Goal: Information Seeking & Learning: Learn about a topic

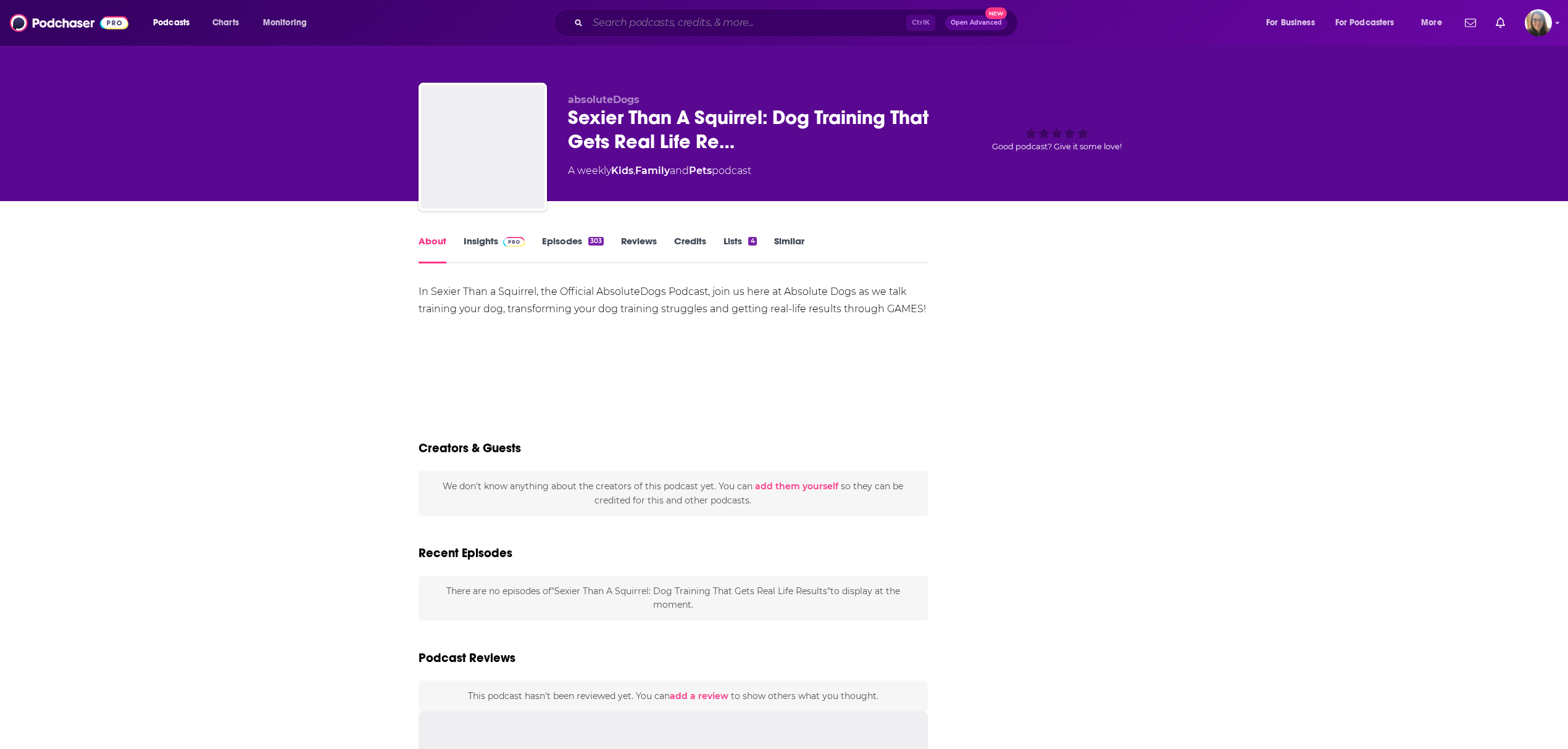
click at [620, 21] on input "Search podcasts, credits, & more..." at bounding box center [746, 23] width 319 height 20
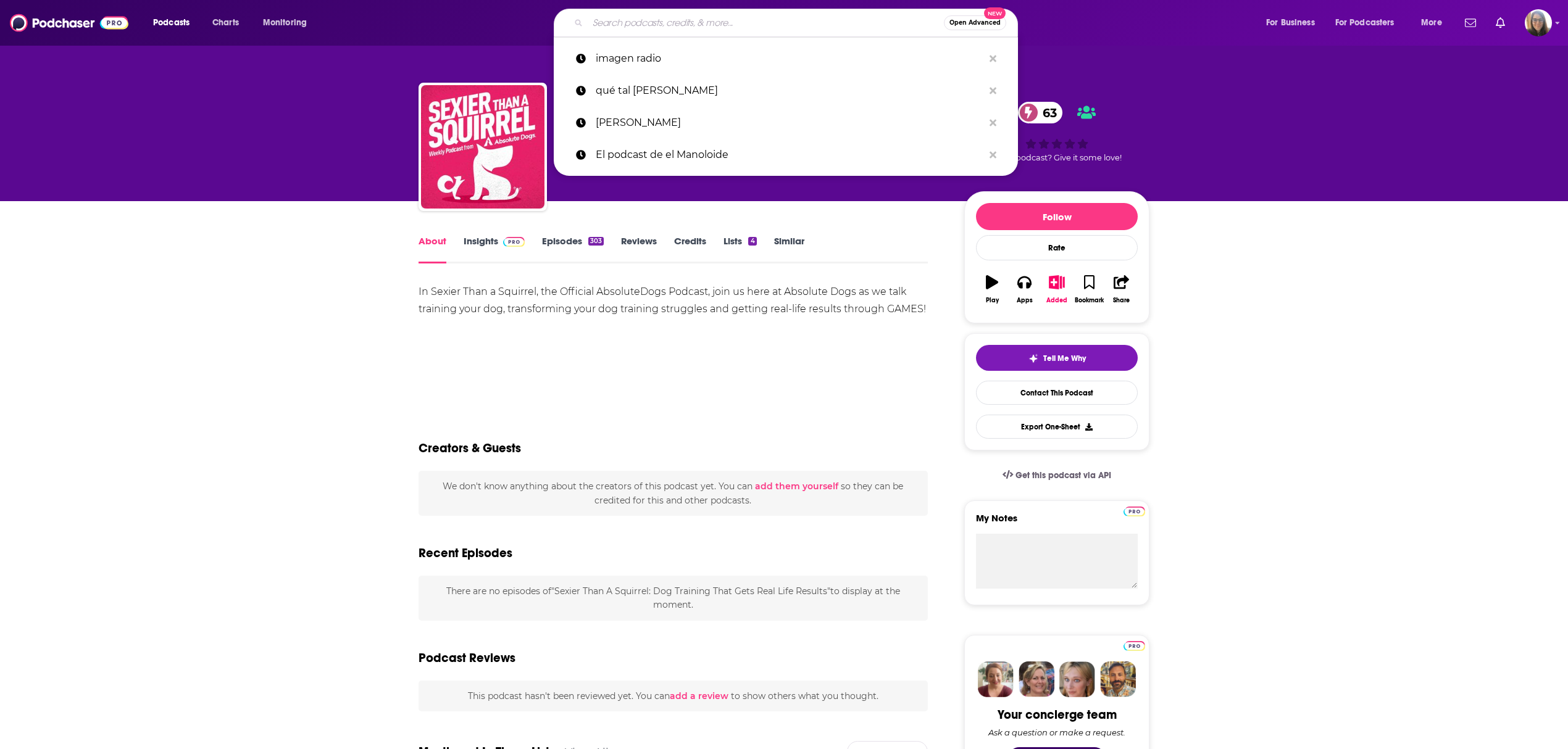
paste input "Magick Kitchen Podcast and Seeking Numina"
type input "Magick Kitchen Podcast and Seeking Numina"
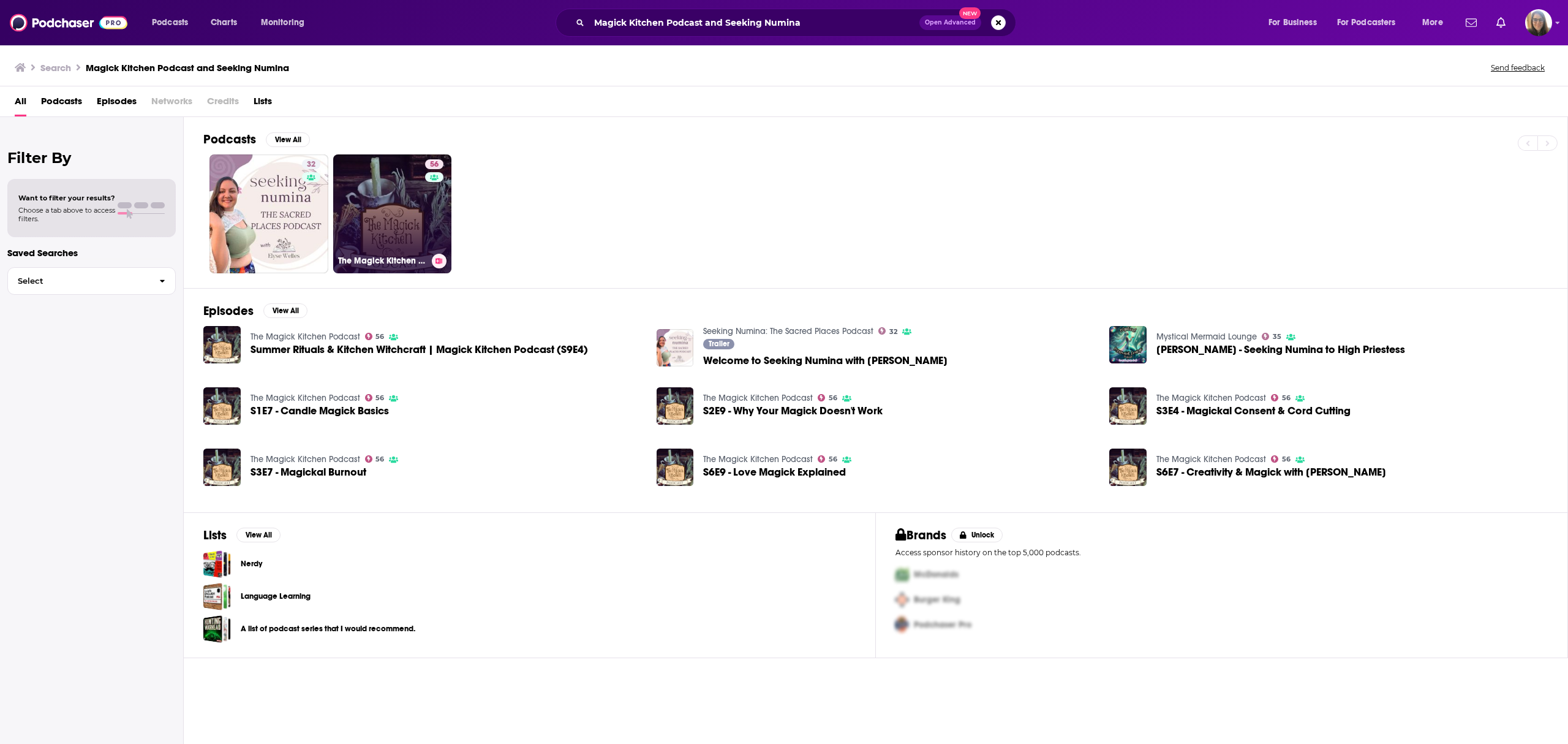
click at [394, 234] on link "56 The Magick Kitchen Podcast" at bounding box center [392, 214] width 119 height 119
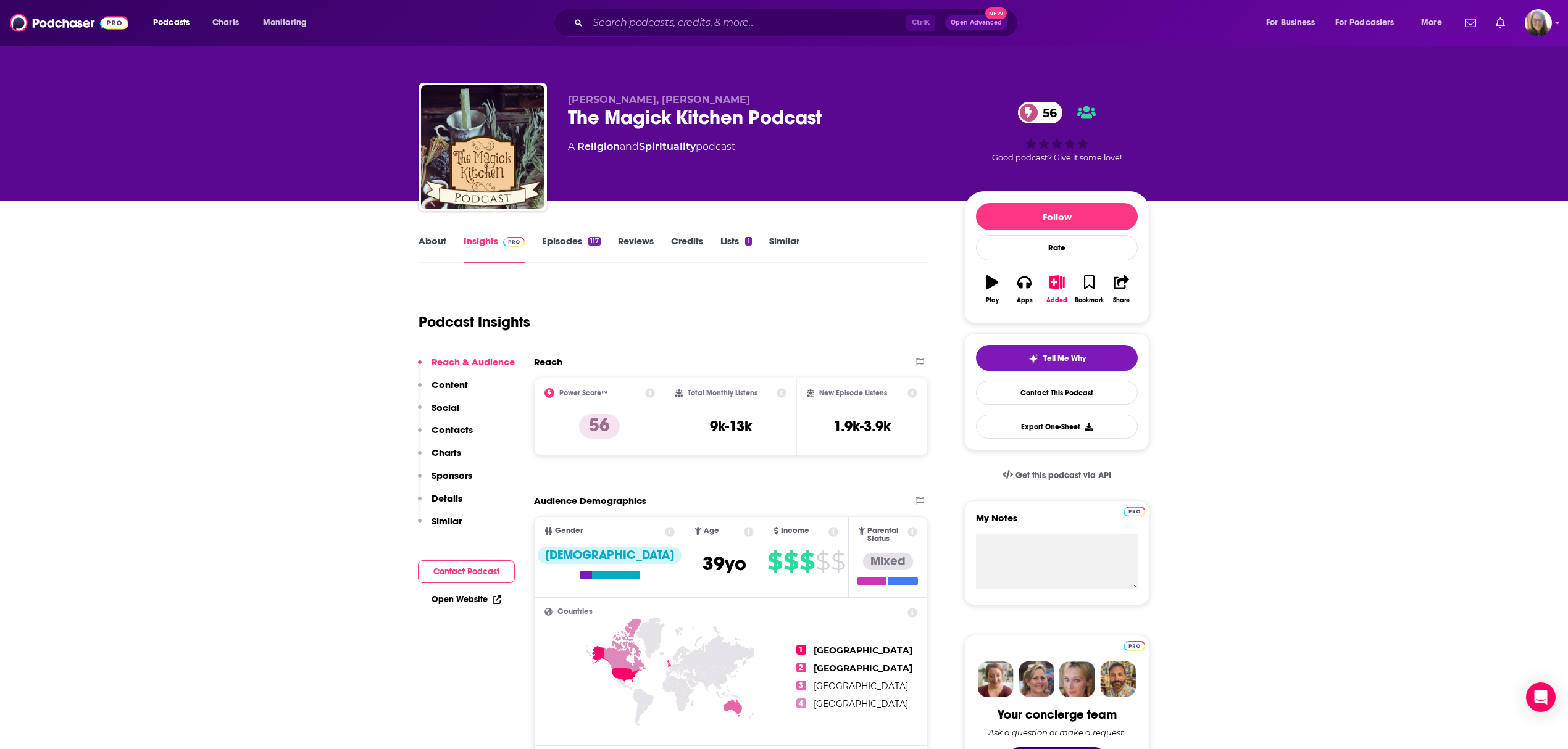
drag, startPoint x: 414, startPoint y: 237, endPoint x: 423, endPoint y: 235, distance: 9.2
click at [427, 239] on link "About" at bounding box center [432, 249] width 28 height 29
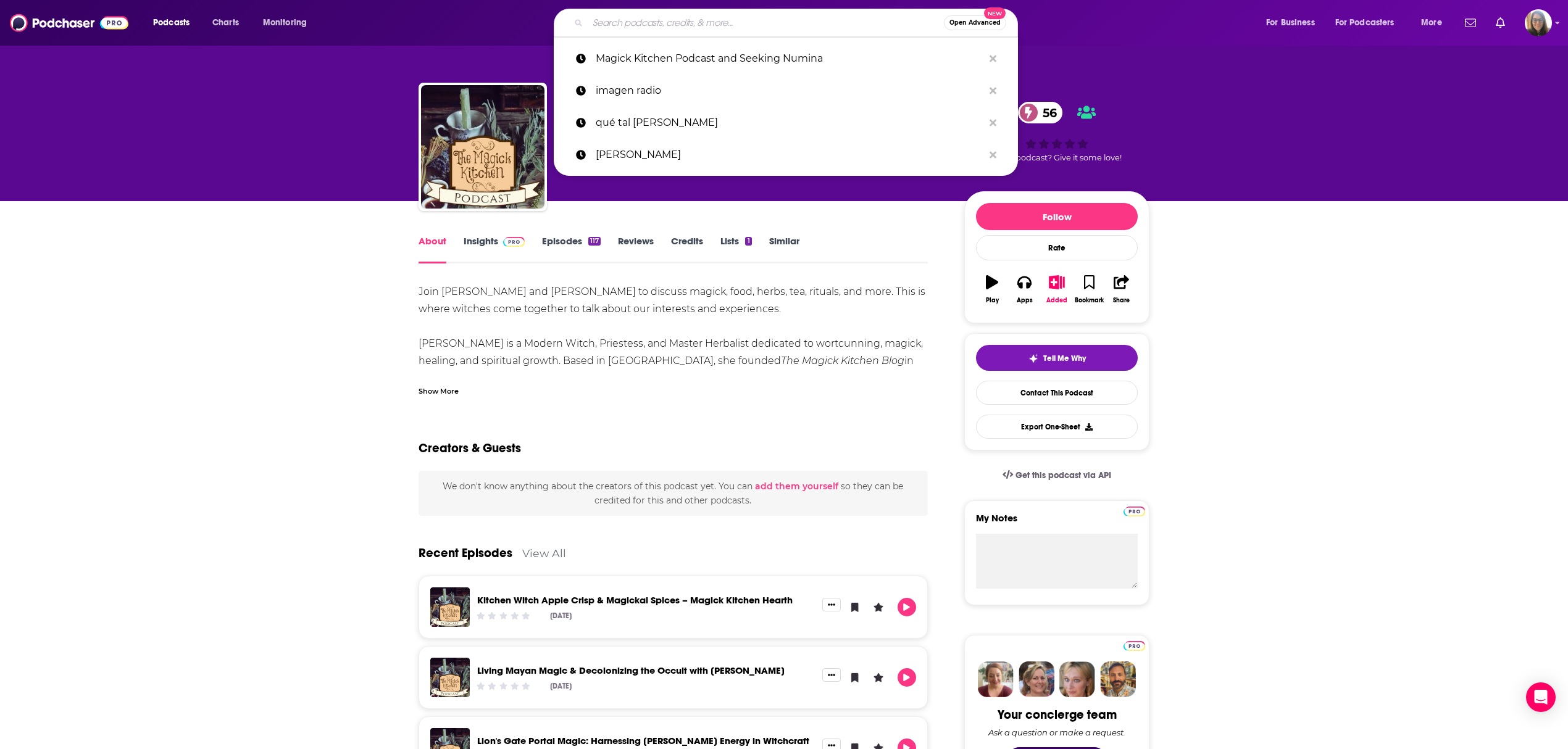
click at [620, 29] on input "Search podcasts, credits, & more..." at bounding box center [765, 23] width 356 height 20
paste input "MISSION-DRIVEN FOUNDERS"
type input "MISSION-DRIVEN FOUNDERS"
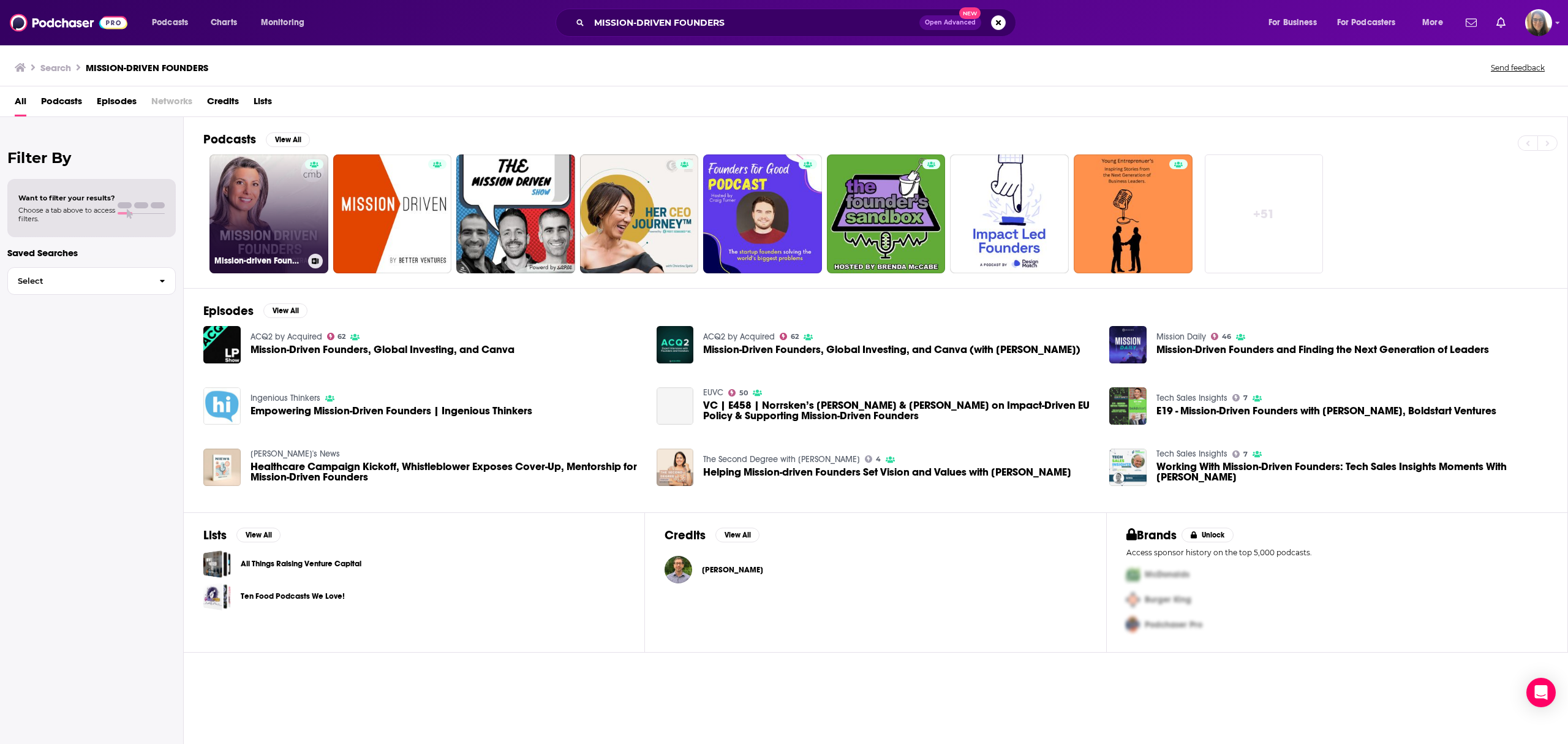
click at [317, 231] on div at bounding box center [314, 207] width 19 height 95
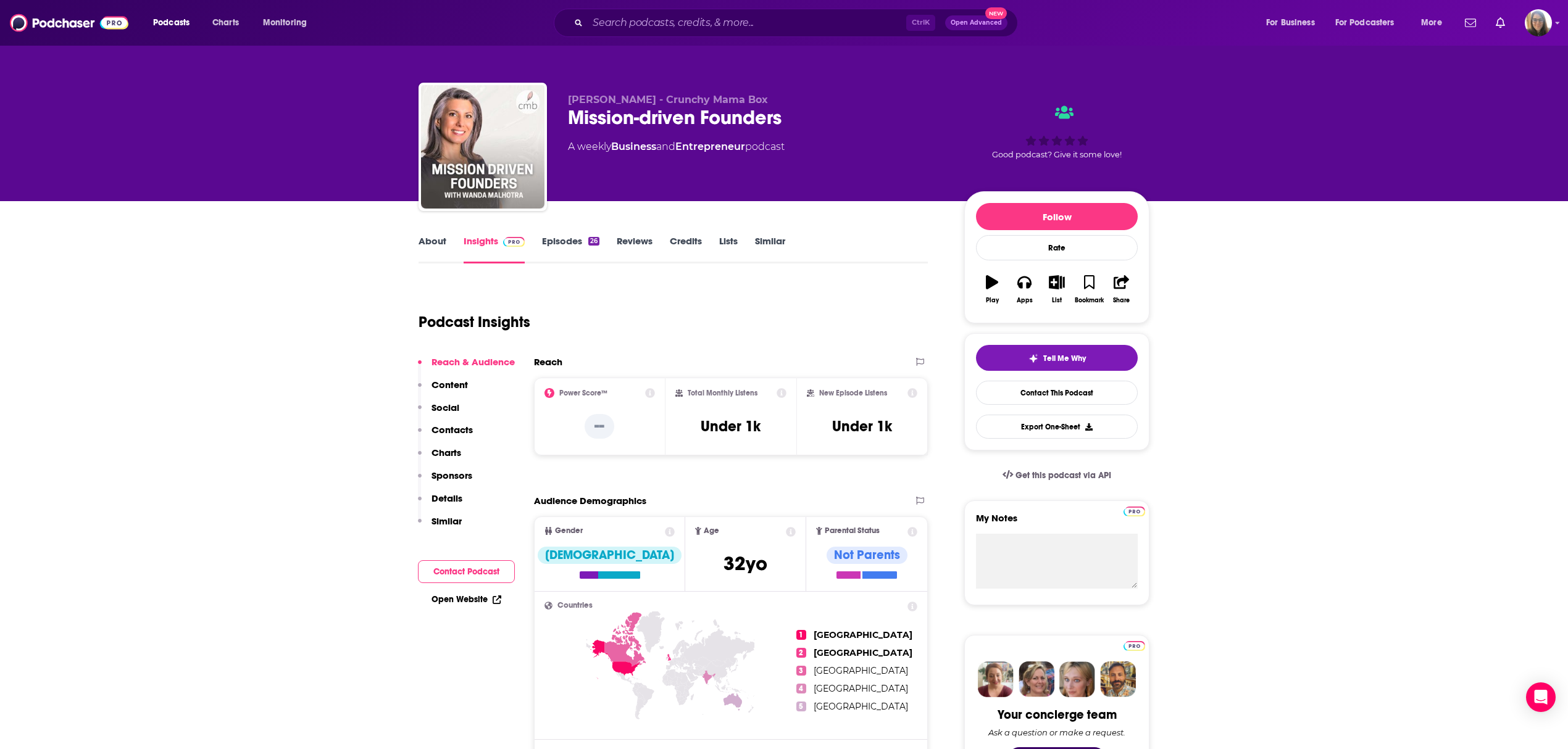
click at [425, 237] on link "About" at bounding box center [432, 249] width 28 height 29
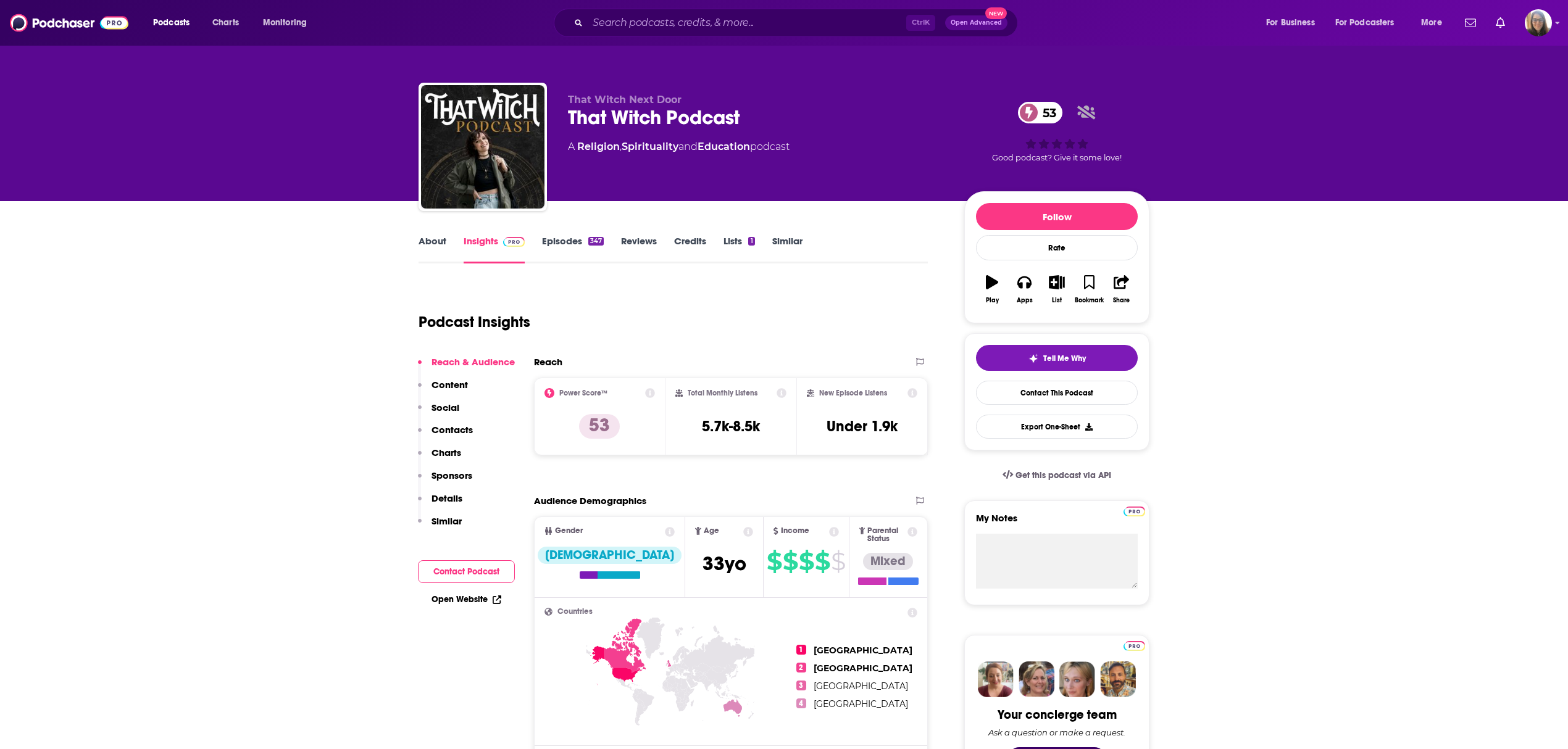
click at [431, 245] on link "About" at bounding box center [432, 249] width 28 height 29
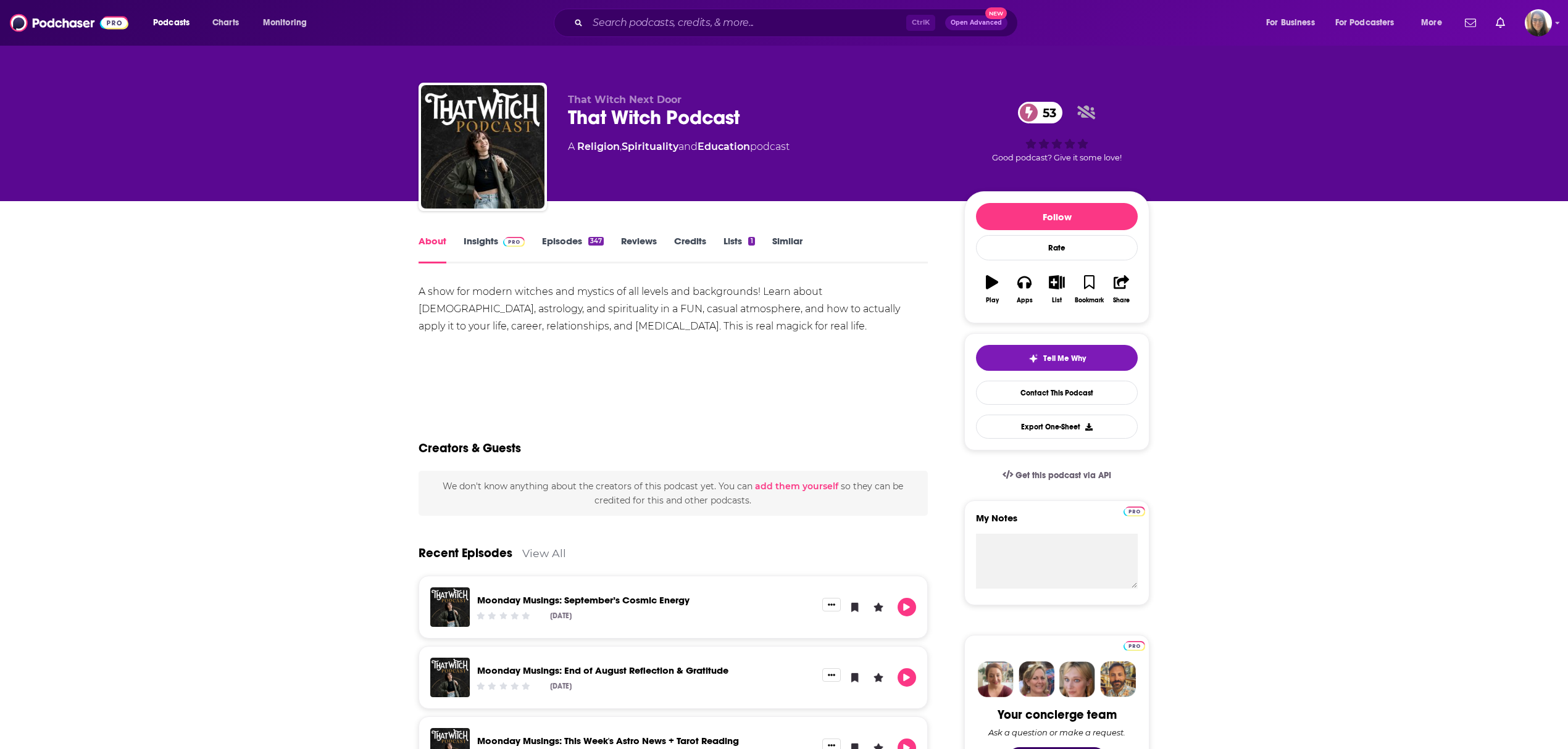
click at [474, 233] on div "About Insights Episodes 347 Reviews Credits Lists 1 Similar" at bounding box center [673, 248] width 509 height 30
click at [480, 237] on link "Insights" at bounding box center [494, 249] width 61 height 29
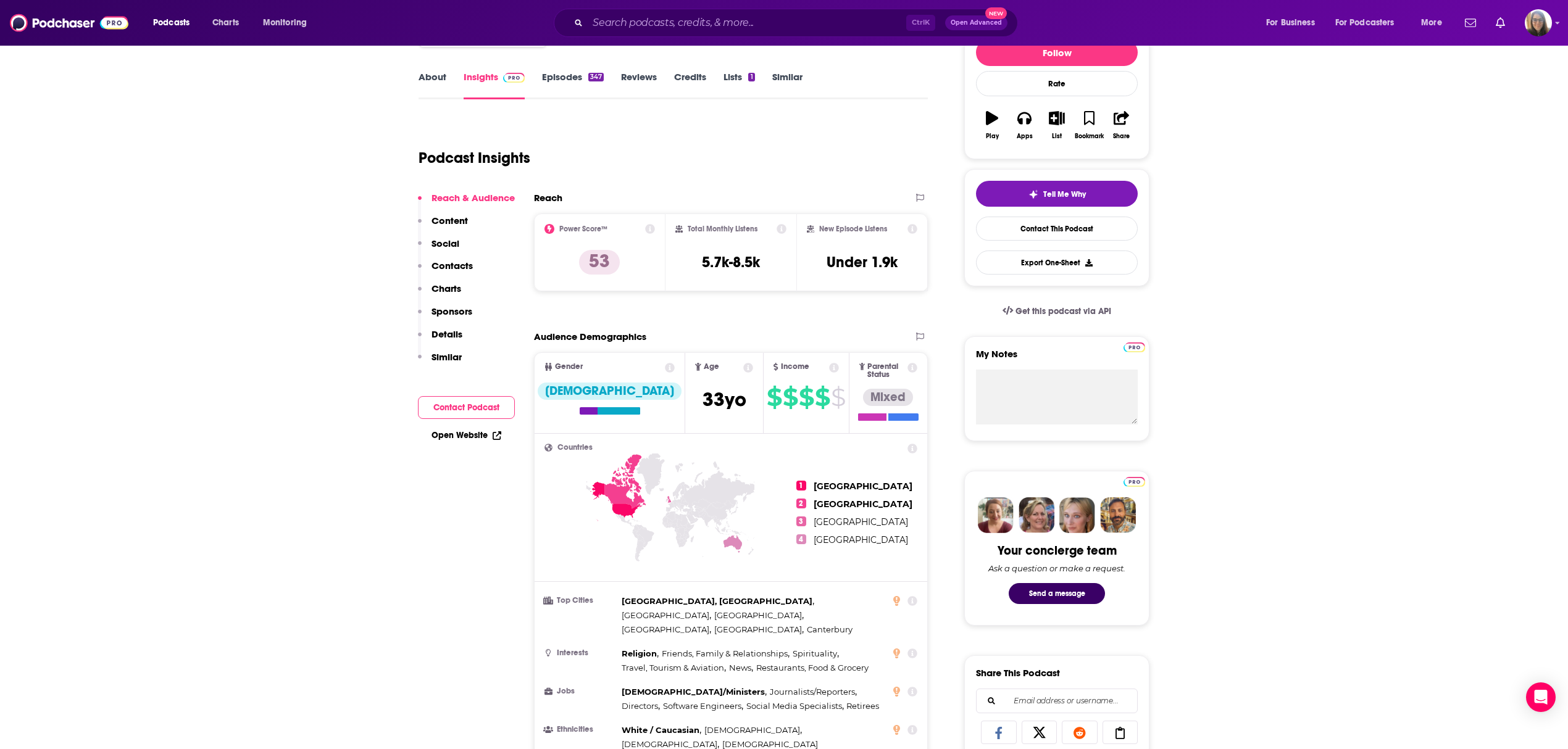
click at [467, 220] on p "Content" at bounding box center [449, 221] width 37 height 12
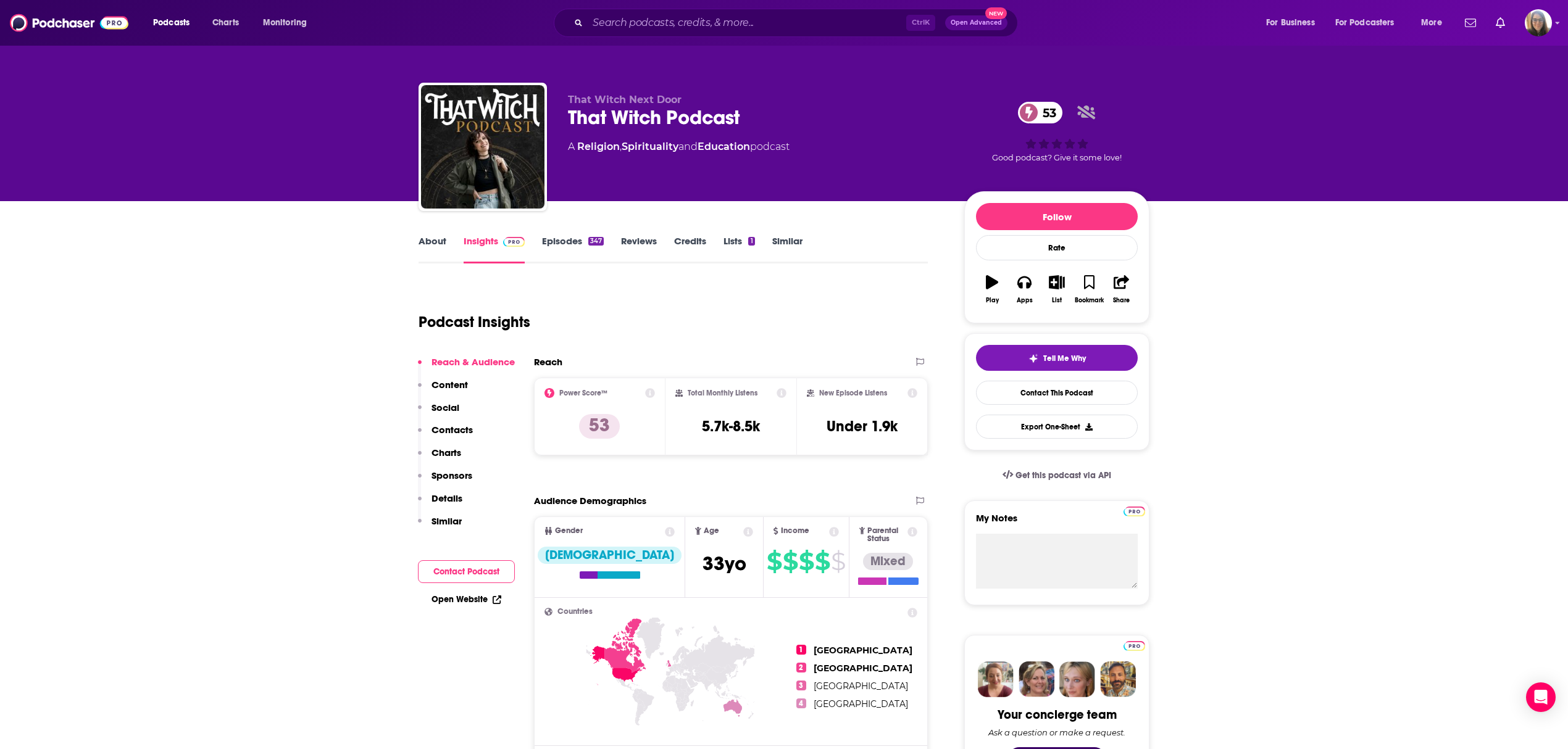
click at [574, 237] on link "Episodes 347" at bounding box center [572, 249] width 62 height 29
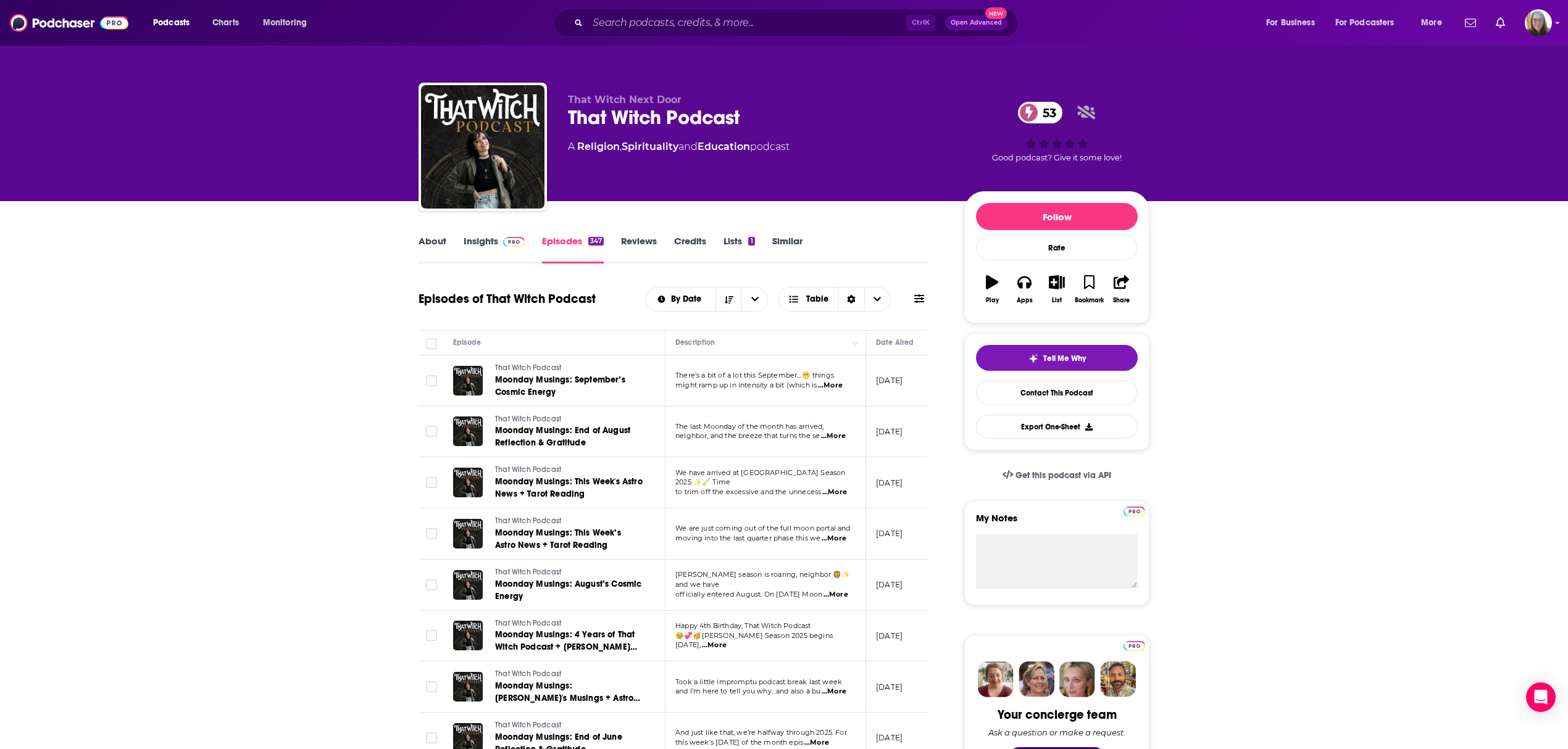
click at [485, 240] on link "Insights" at bounding box center [494, 249] width 61 height 29
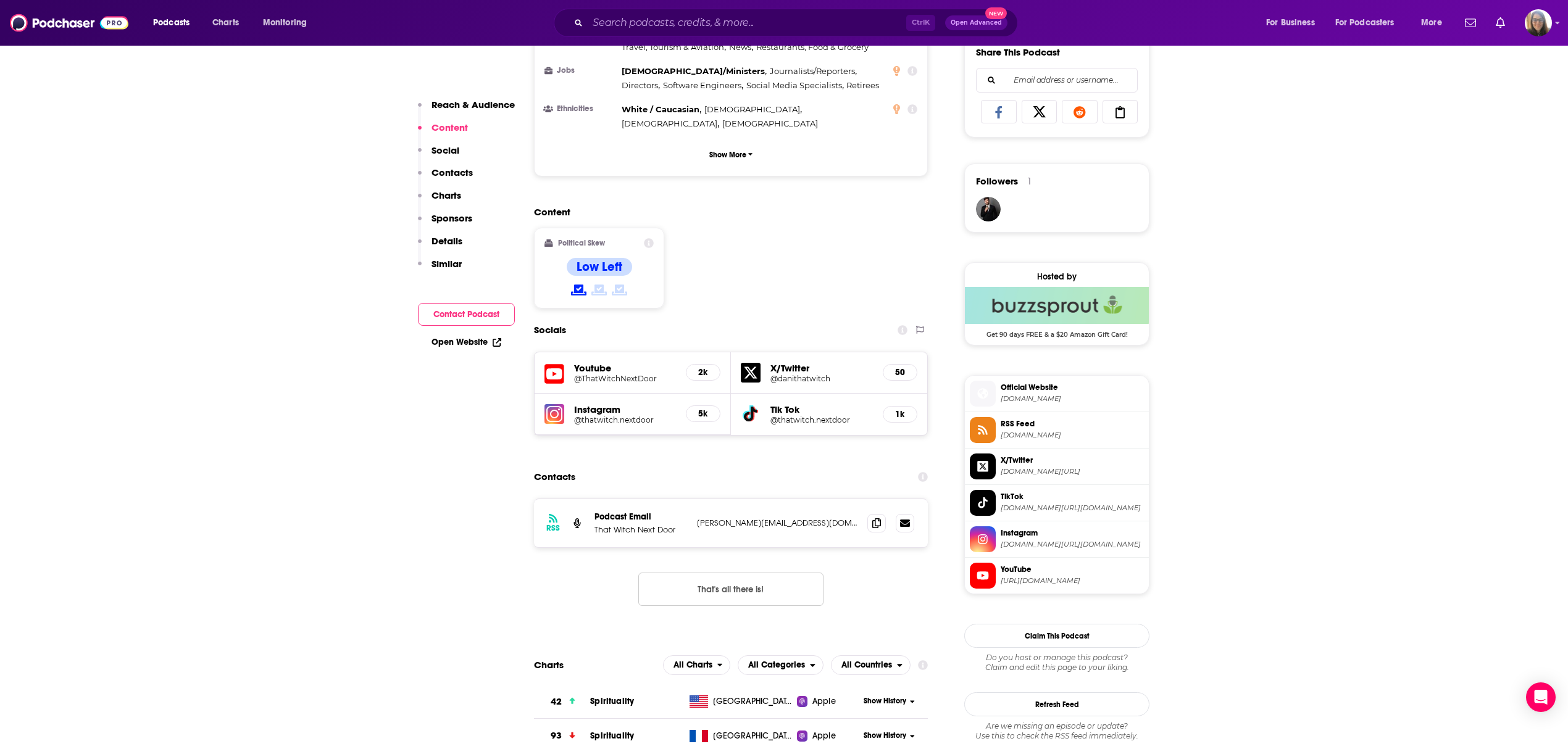
scroll to position [823, 0]
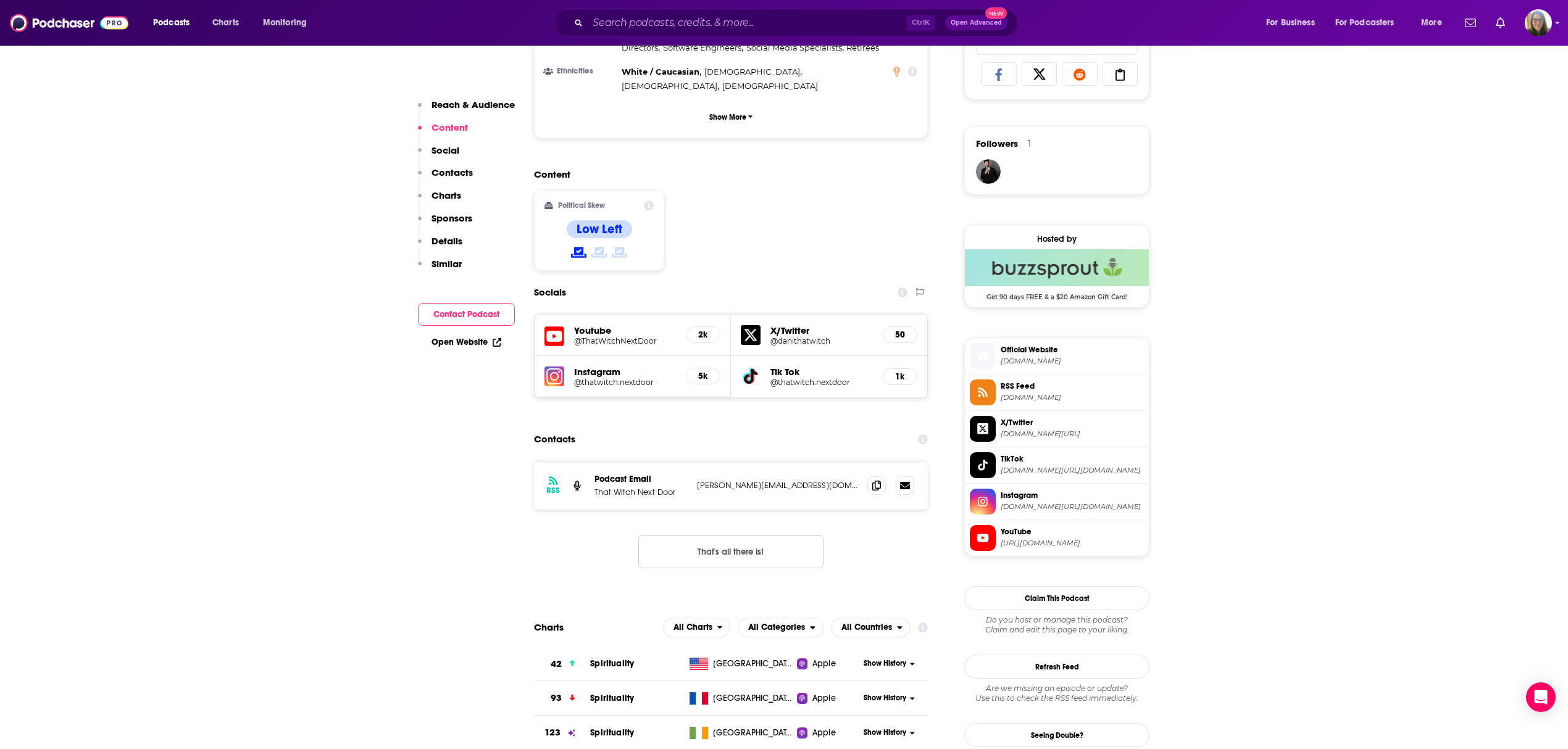
click at [1094, 536] on span "YouTube" at bounding box center [1072, 531] width 143 height 11
click at [1052, 496] on span "Instagram" at bounding box center [1072, 495] width 143 height 11
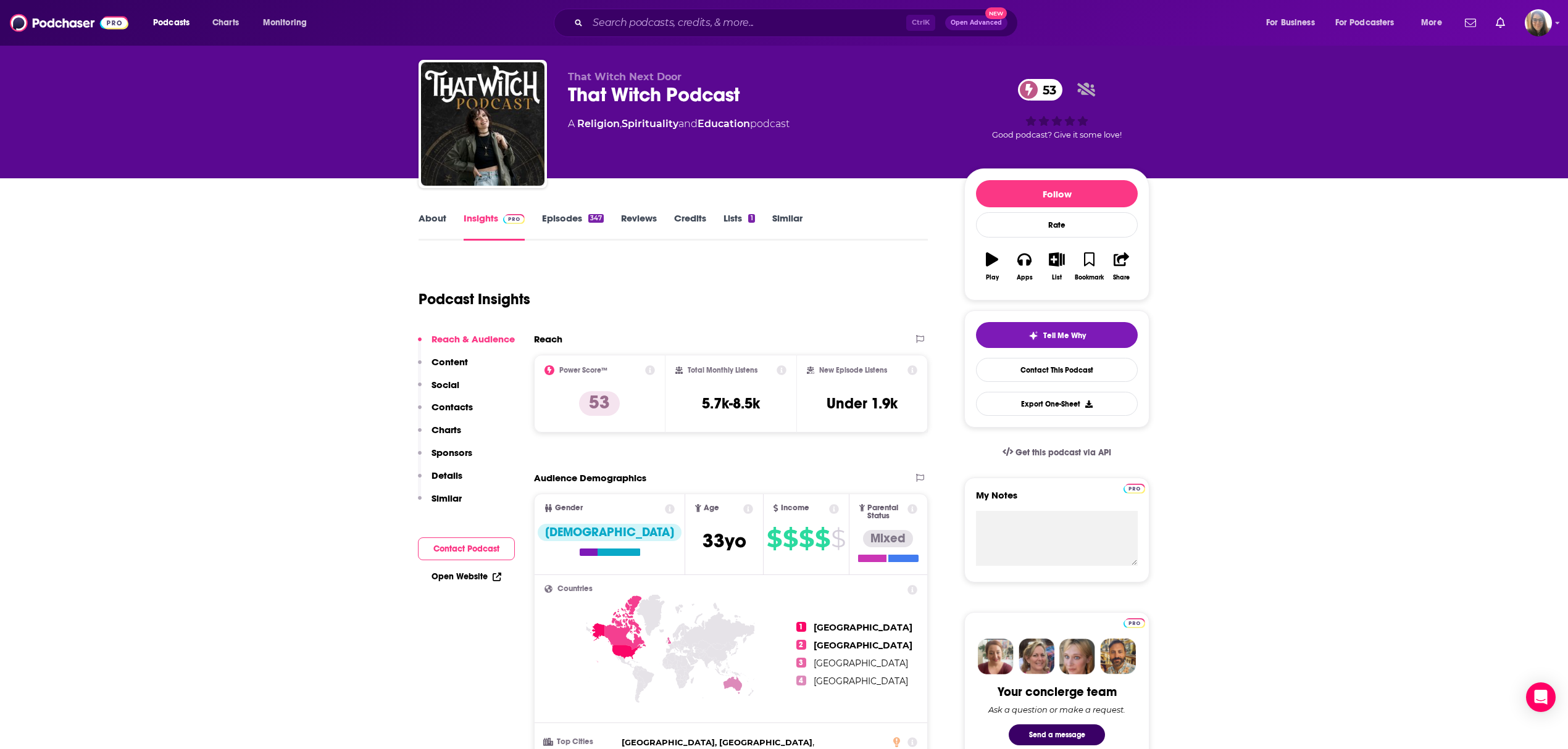
scroll to position [0, 0]
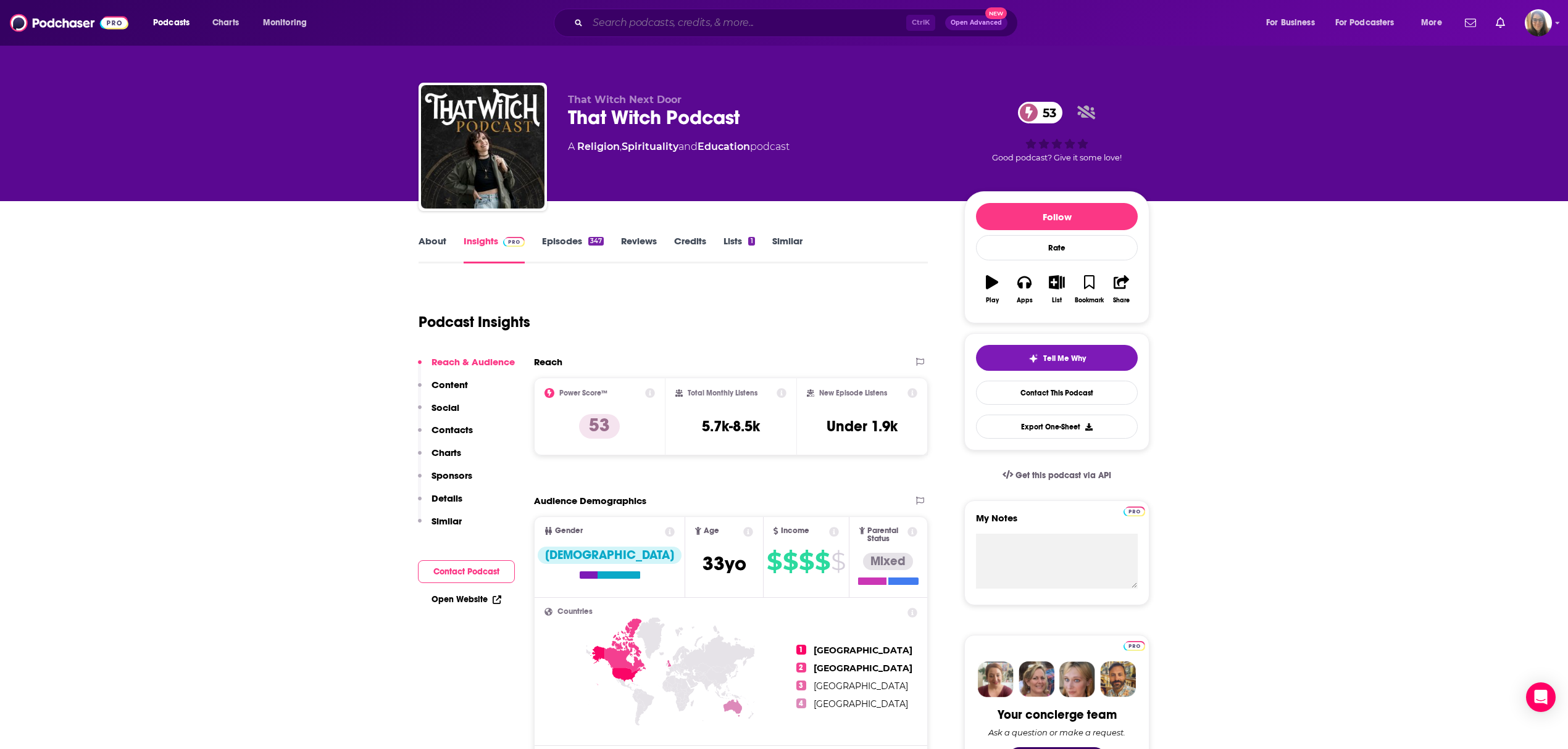
click at [648, 18] on input "Search podcasts, credits, & more..." at bounding box center [746, 23] width 319 height 20
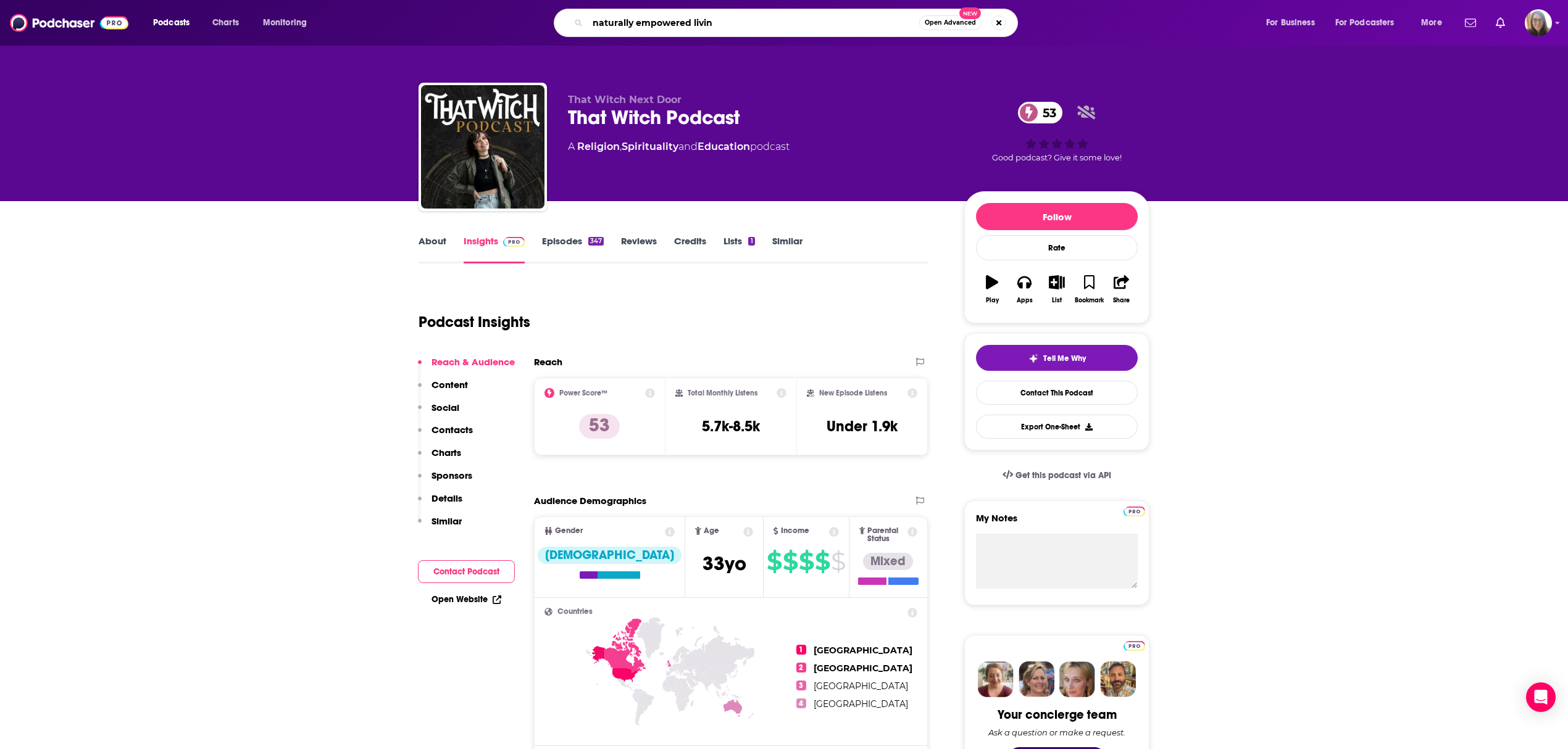
type input "naturally empowered living"
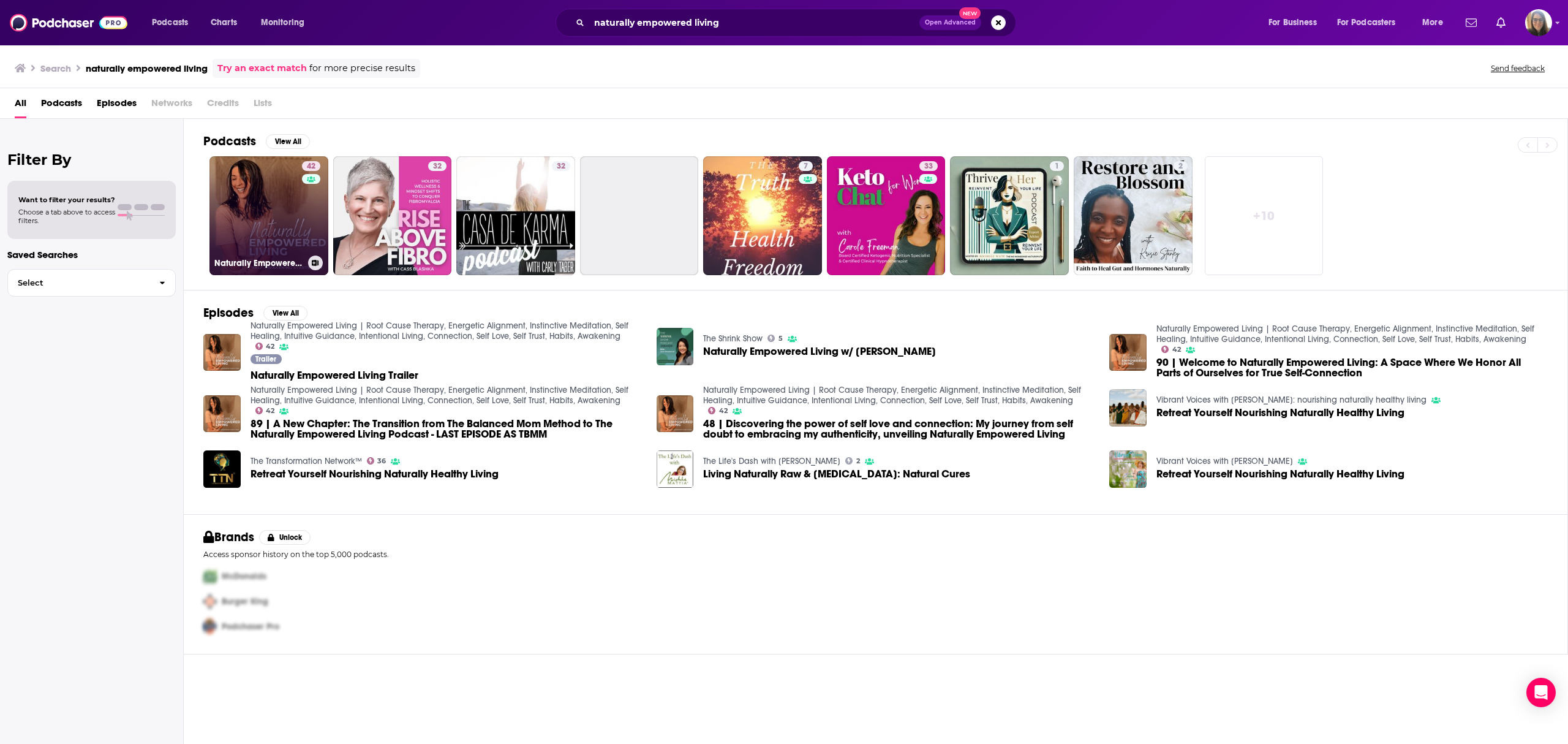
click at [257, 231] on link "42 Naturally Empowered Living | Root Cause Therapy, Energetic Alignment, Instin…" at bounding box center [268, 215] width 119 height 119
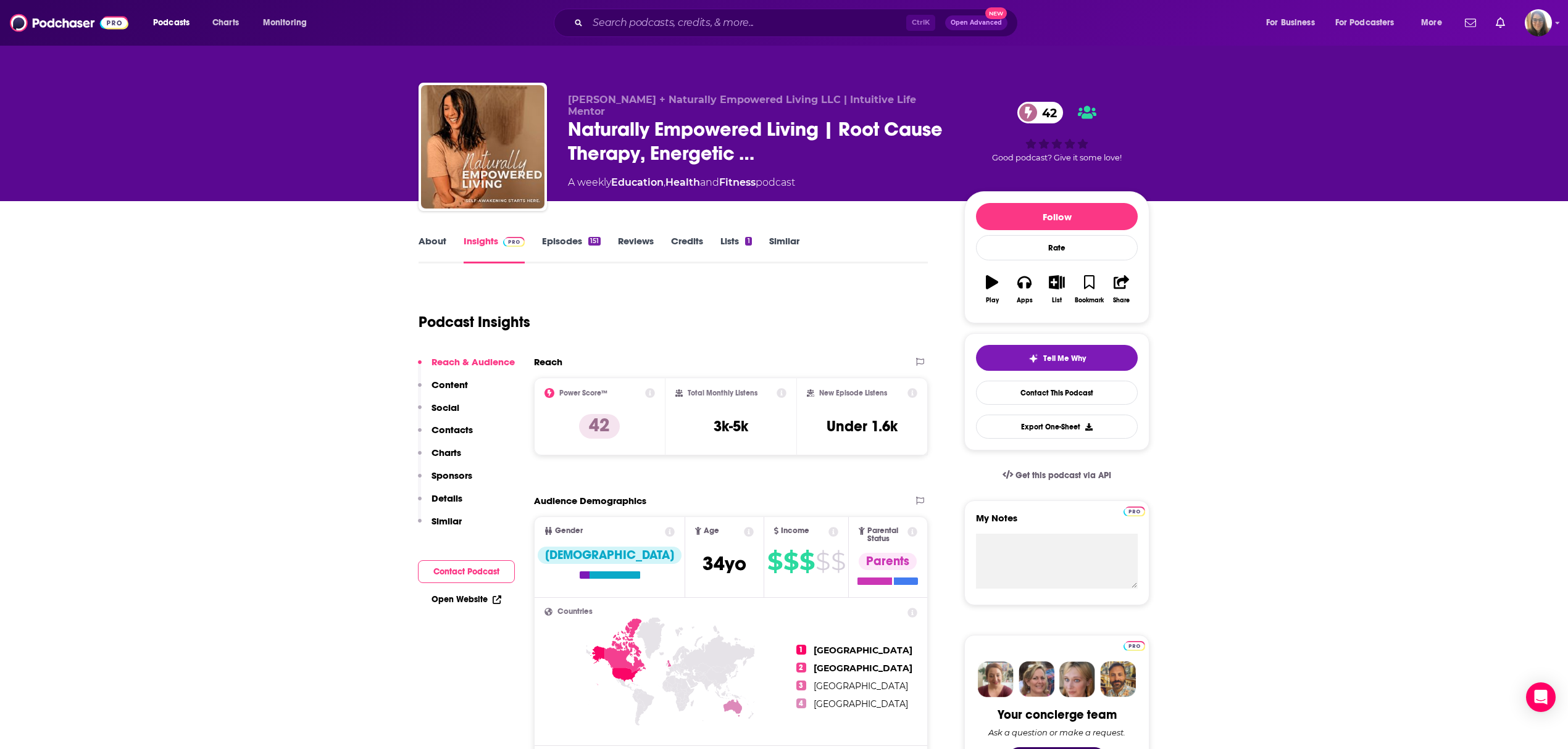
click at [428, 246] on link "About" at bounding box center [432, 249] width 28 height 29
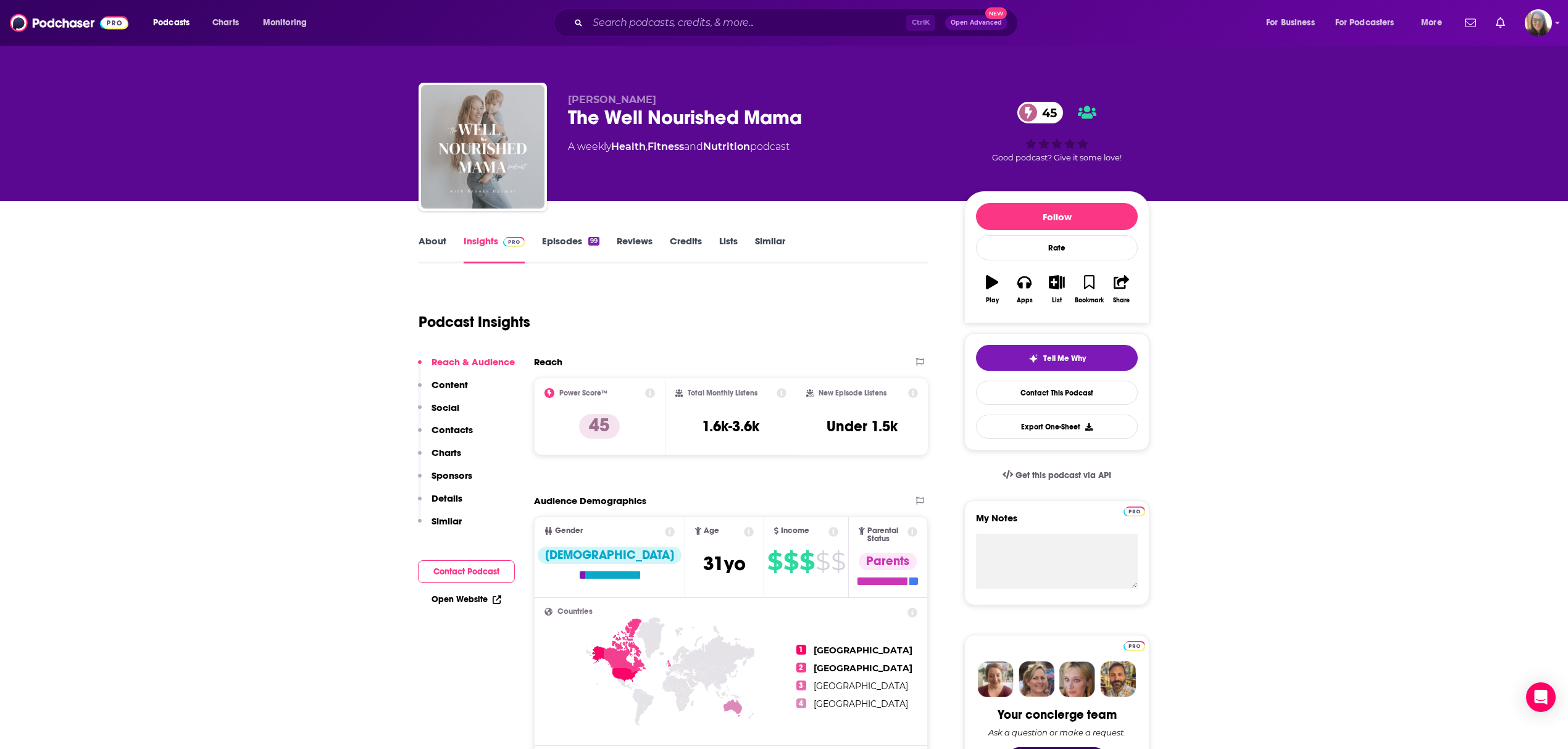
click at [425, 238] on link "About" at bounding box center [432, 249] width 28 height 29
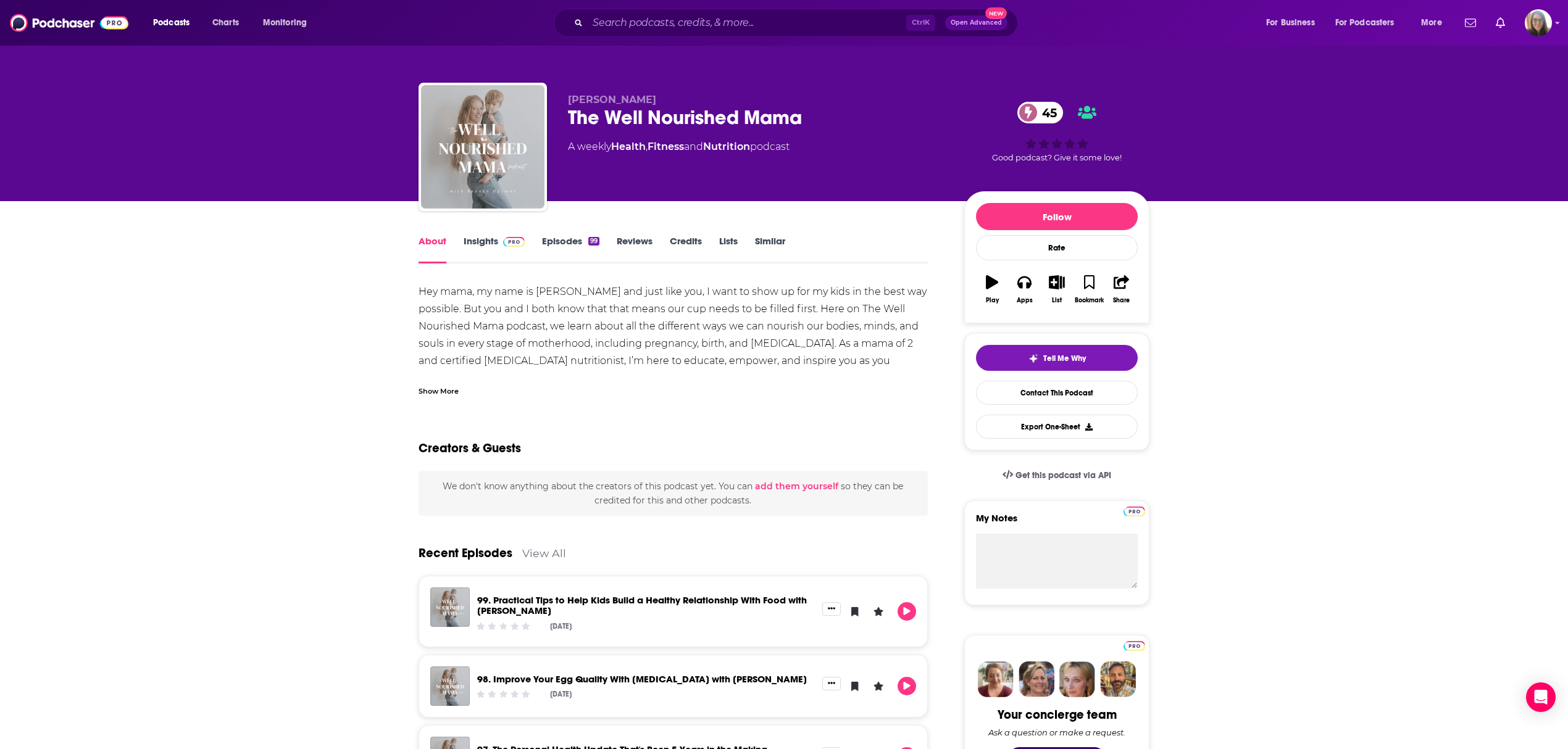
click at [441, 386] on div "Show More" at bounding box center [438, 390] width 40 height 12
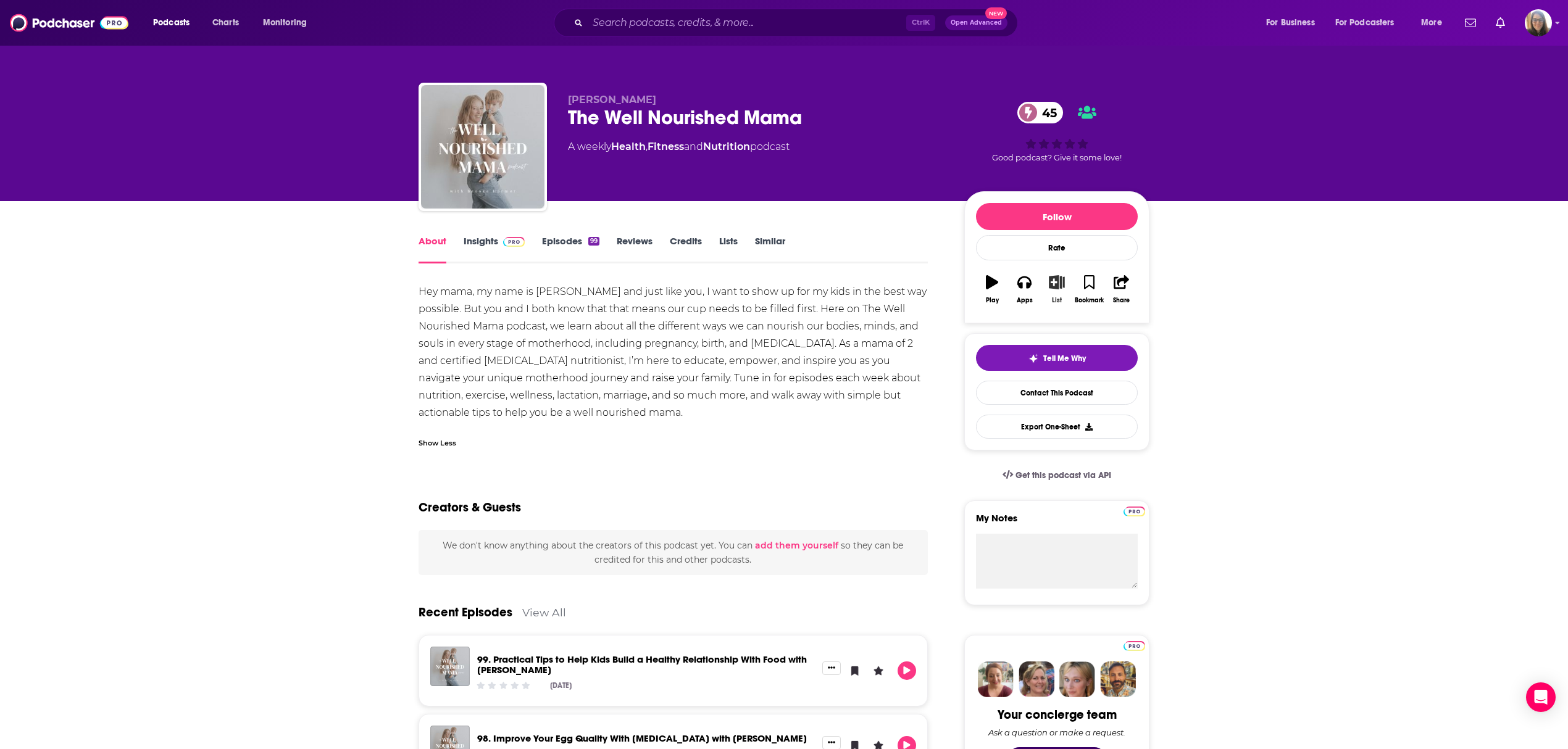
click at [1053, 285] on icon "button" at bounding box center [1056, 282] width 16 height 14
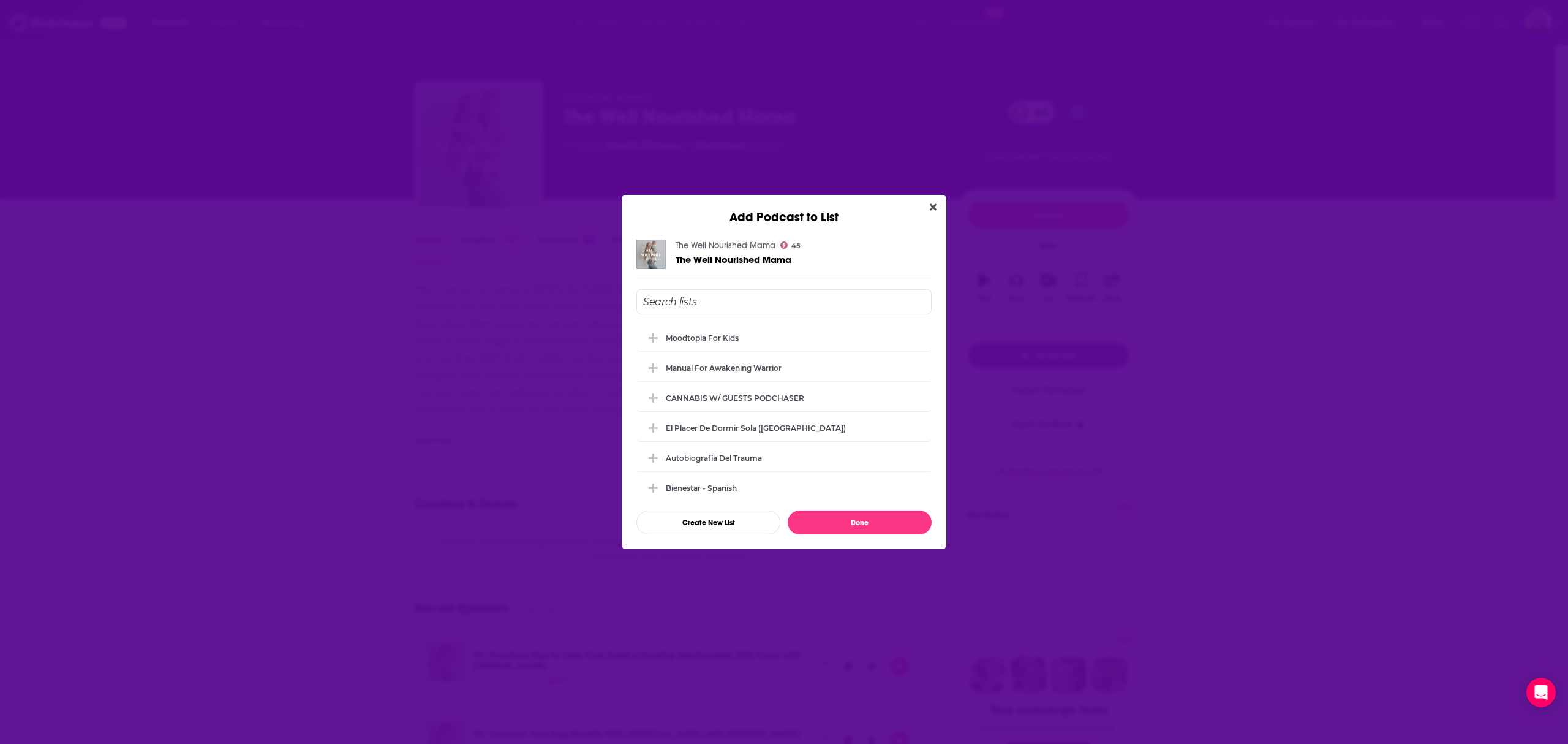
click at [838, 359] on div "Manual for Awakening Warrior" at bounding box center [783, 367] width 295 height 27
click at [789, 363] on div "Manual for Awakening Warrior" at bounding box center [727, 367] width 123 height 9
click at [672, 339] on div "Moodtopia for Kids" at bounding box center [705, 336] width 80 height 9
click at [866, 528] on button "Done" at bounding box center [860, 522] width 144 height 24
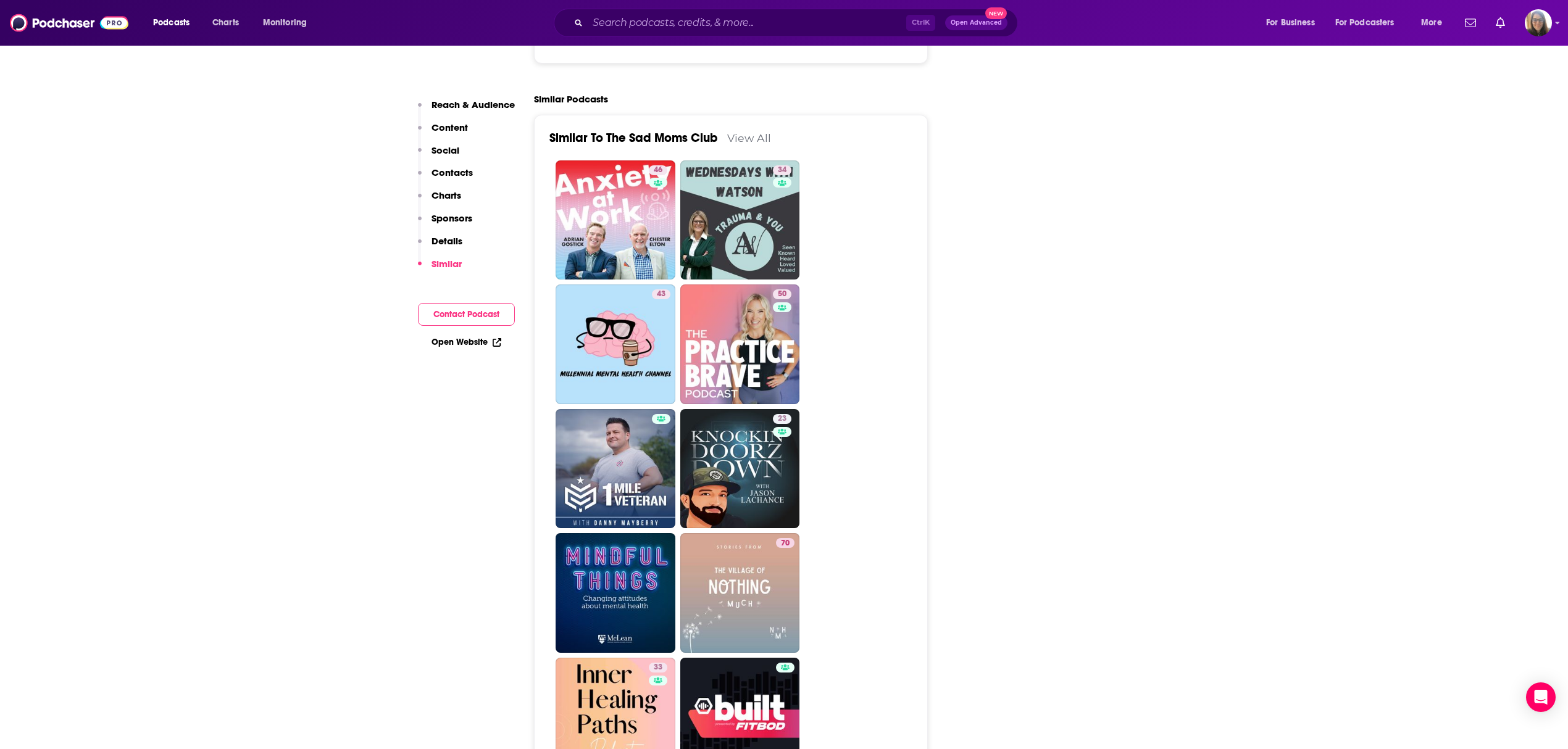
scroll to position [1645, 0]
